Goal: Task Accomplishment & Management: Manage account settings

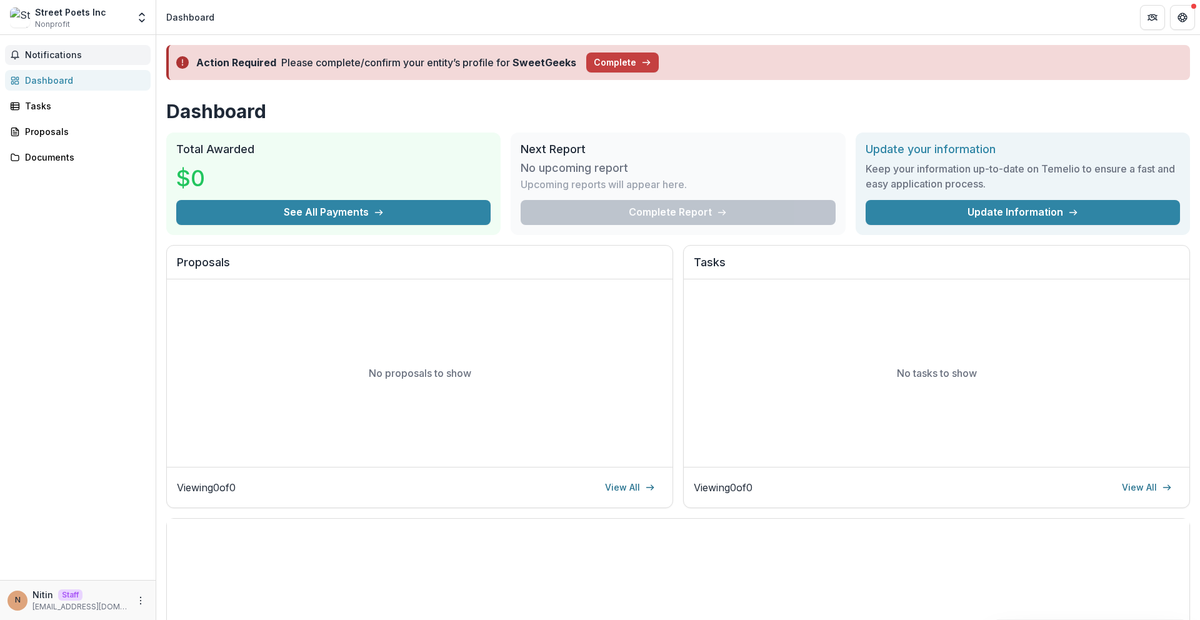
click at [88, 58] on span "Notifications" at bounding box center [85, 55] width 121 height 11
click at [61, 108] on div "Tasks" at bounding box center [83, 105] width 116 height 13
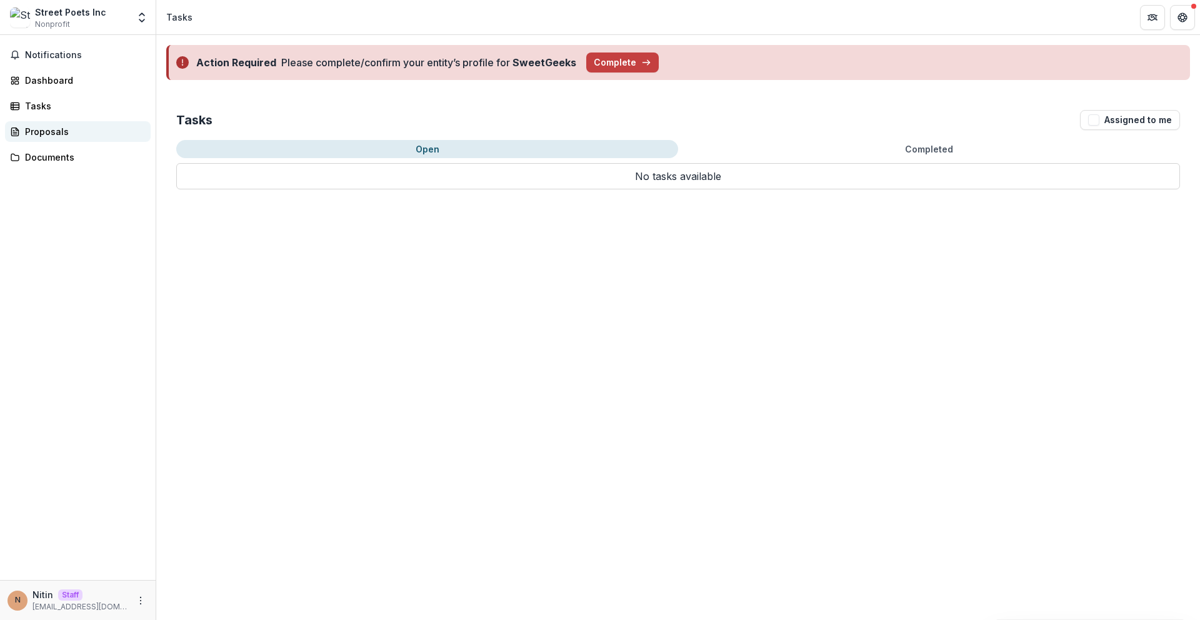
click at [65, 131] on div "Proposals" at bounding box center [83, 131] width 116 height 13
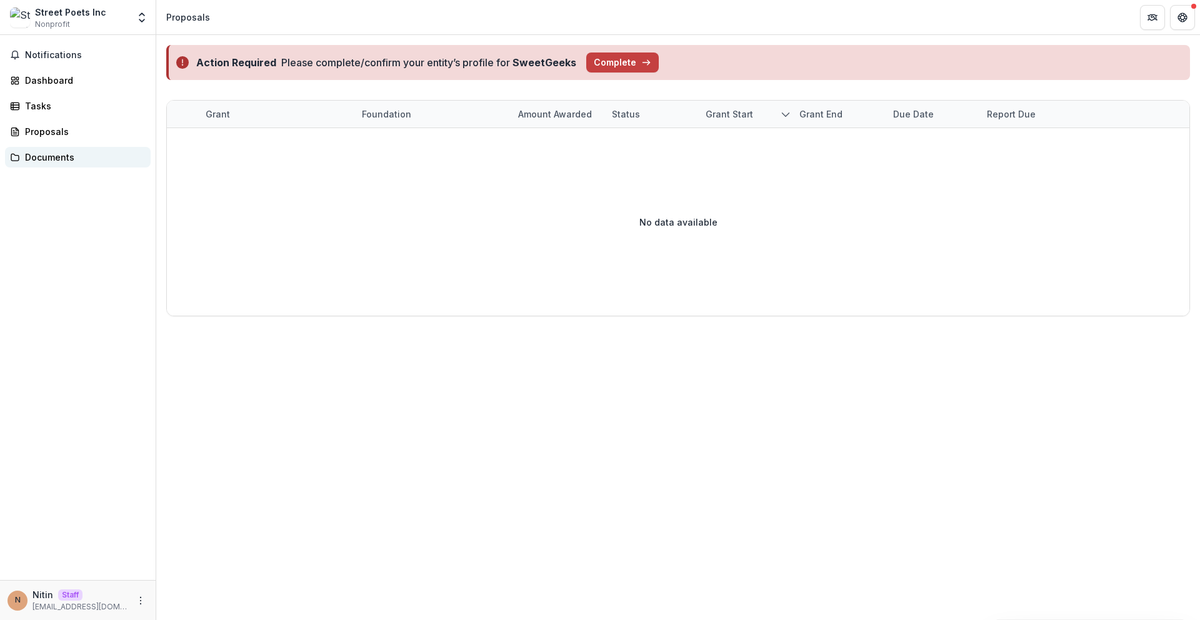
click at [66, 156] on div "Documents" at bounding box center [83, 157] width 116 height 13
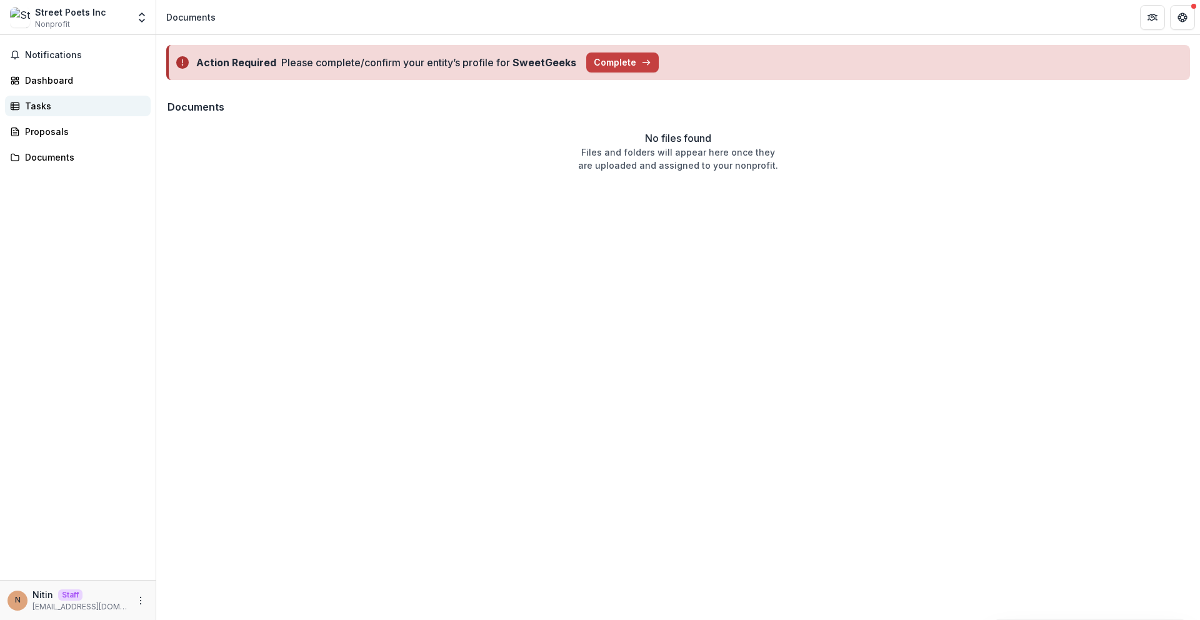
click at [60, 106] on div "Tasks" at bounding box center [83, 105] width 116 height 13
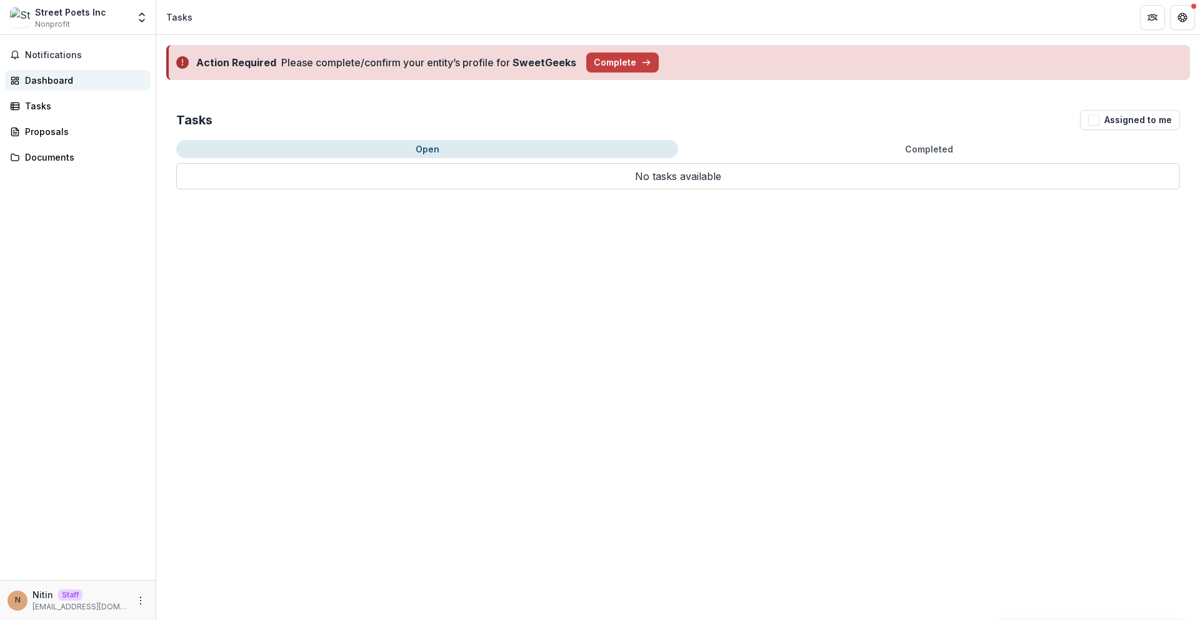
click at [84, 70] on link "Dashboard" at bounding box center [78, 80] width 146 height 21
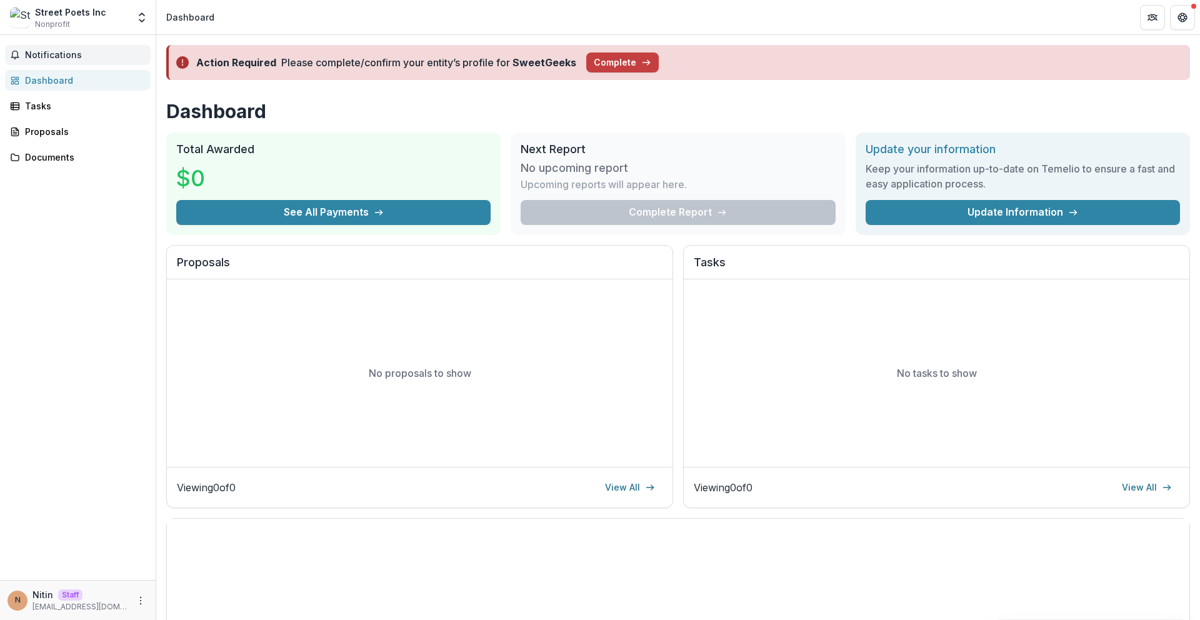
click at [89, 46] on button "Notifications" at bounding box center [78, 55] width 146 height 20
click at [141, 11] on icon "Open entity switcher" at bounding box center [142, 17] width 13 height 13
click at [108, 70] on link "Settings" at bounding box center [78, 69] width 150 height 21
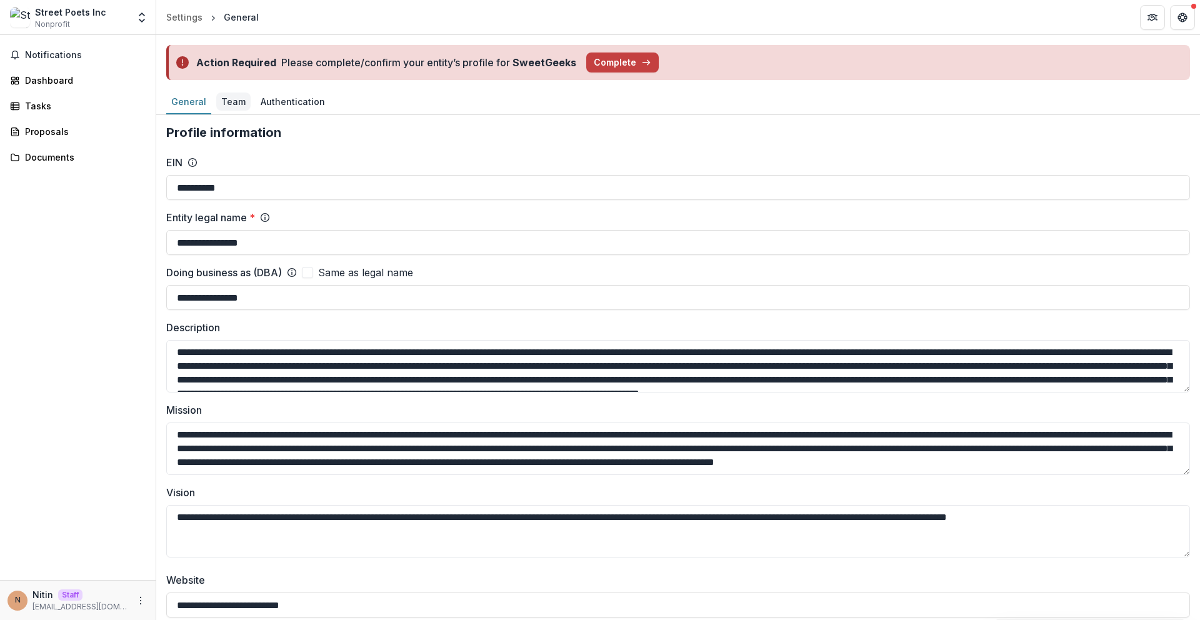
click at [223, 107] on div "Team" at bounding box center [233, 102] width 34 height 18
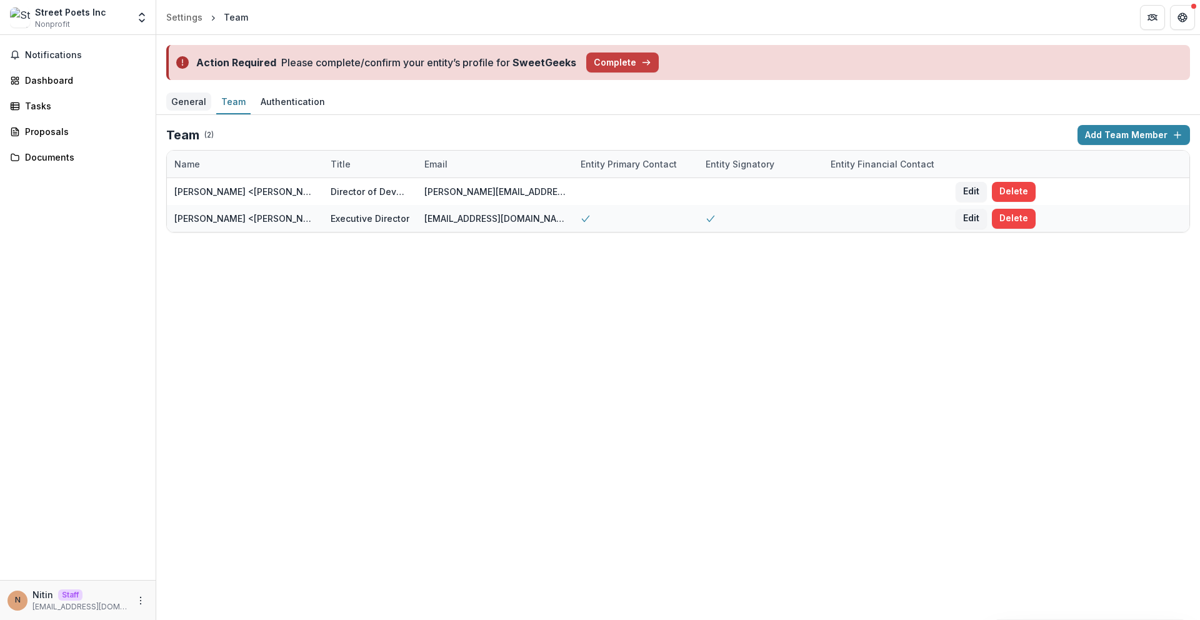
click at [181, 111] on link "General" at bounding box center [188, 102] width 45 height 24
